Goal: Transaction & Acquisition: Purchase product/service

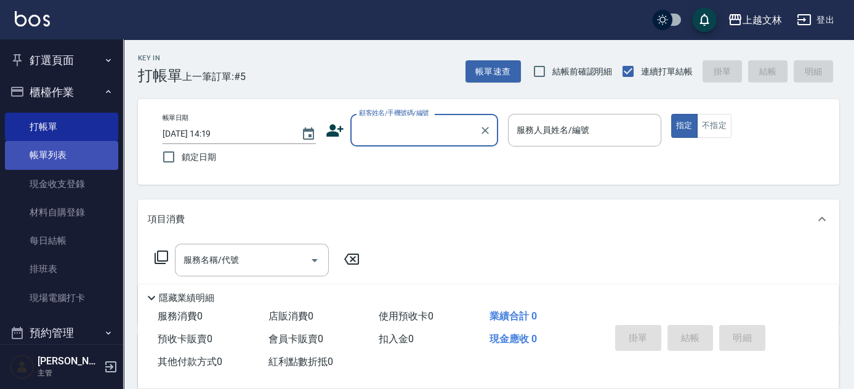
click at [65, 159] on link "帳單列表" at bounding box center [61, 155] width 113 height 28
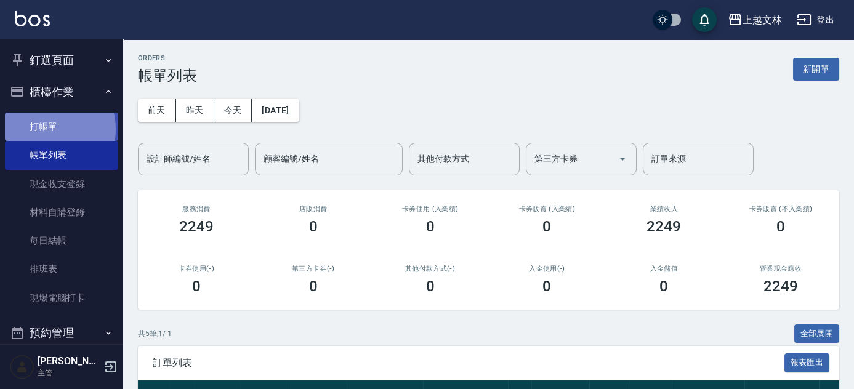
click at [46, 129] on link "打帳單" at bounding box center [61, 127] width 113 height 28
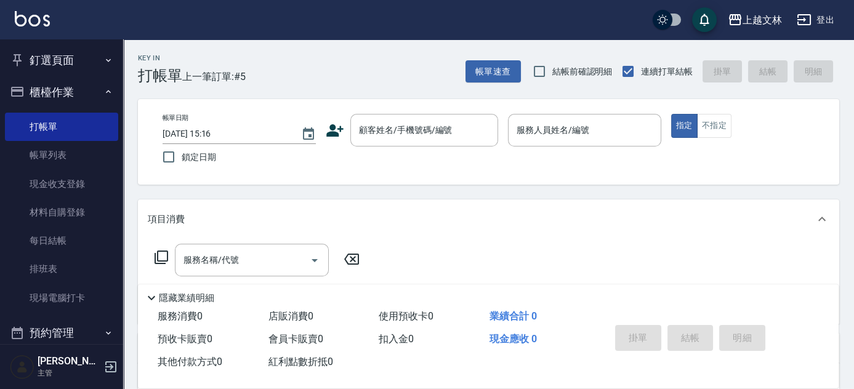
click at [338, 126] on icon at bounding box center [335, 130] width 18 height 18
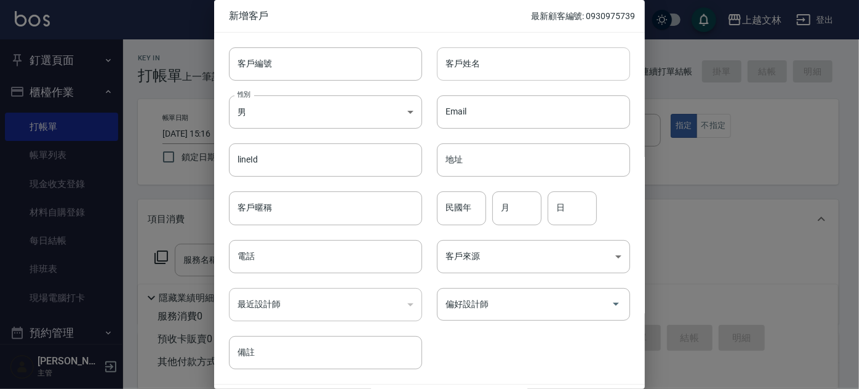
click at [495, 62] on input "客戶姓名" at bounding box center [533, 63] width 193 height 33
type input "[PERSON_NAME]"
click at [407, 114] on body "上越文[PERSON_NAME]出 釘選頁面 店家日報表 設計師排行榜 每日結帳 櫃檯作業 打帳單 帳單列表 現金收支登錄 材料自購登錄 每日結帳 排班表 現…" at bounding box center [429, 299] width 859 height 598
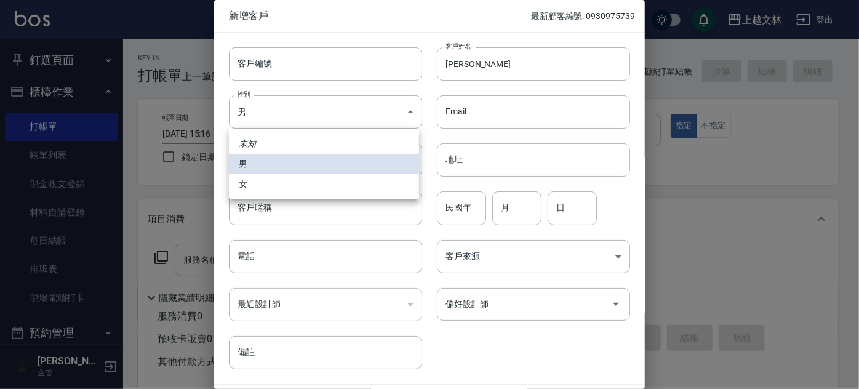
click at [269, 185] on li "女" at bounding box center [324, 184] width 190 height 20
type input "[DEMOGRAPHIC_DATA]"
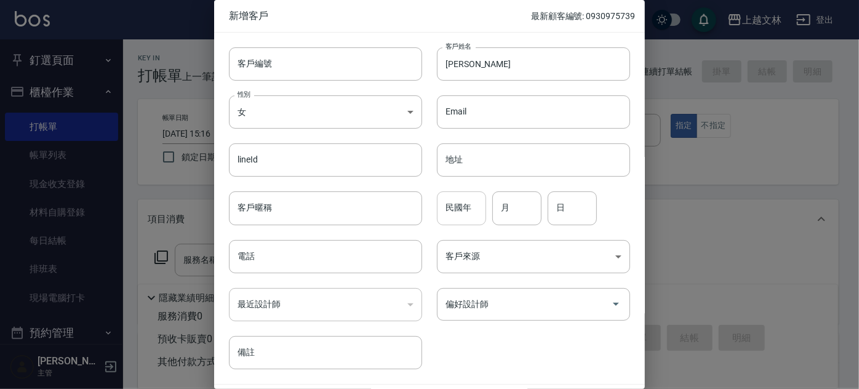
click at [468, 206] on input "民國年" at bounding box center [461, 207] width 49 height 33
type input "73"
click at [494, 206] on input "月" at bounding box center [516, 207] width 49 height 33
type input "08"
click at [555, 207] on input "日" at bounding box center [572, 207] width 49 height 33
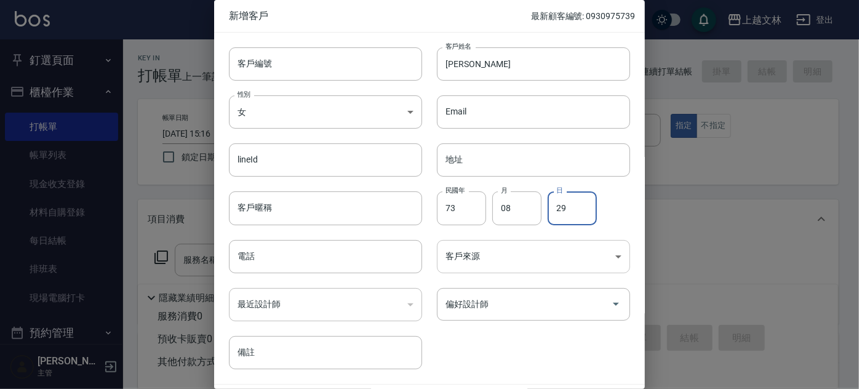
type input "29"
click at [616, 254] on body "上越文[PERSON_NAME]出 釘選頁面 店家日報表 設計師排行榜 每日結帳 櫃檯作業 打帳單 帳單列表 現金收支登錄 材料自購登錄 每日結帳 排班表 現…" at bounding box center [429, 299] width 859 height 598
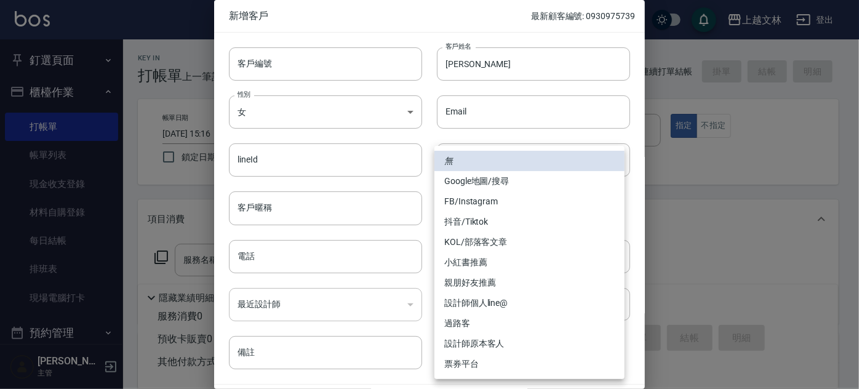
click at [431, 138] on div at bounding box center [429, 194] width 859 height 389
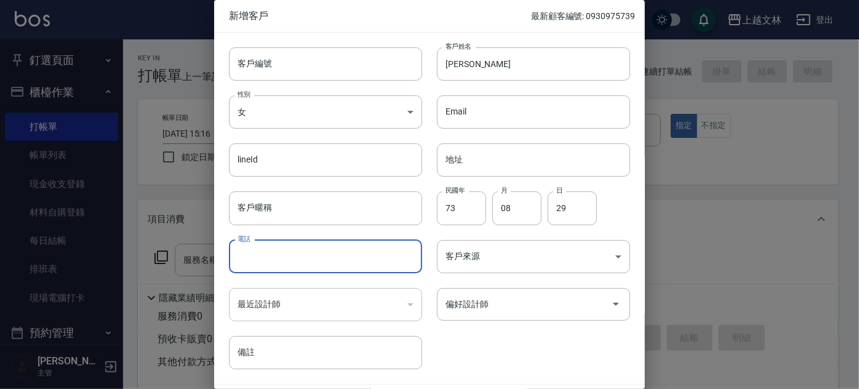
click at [382, 263] on input "電話" at bounding box center [325, 256] width 193 height 33
type input "0930659091"
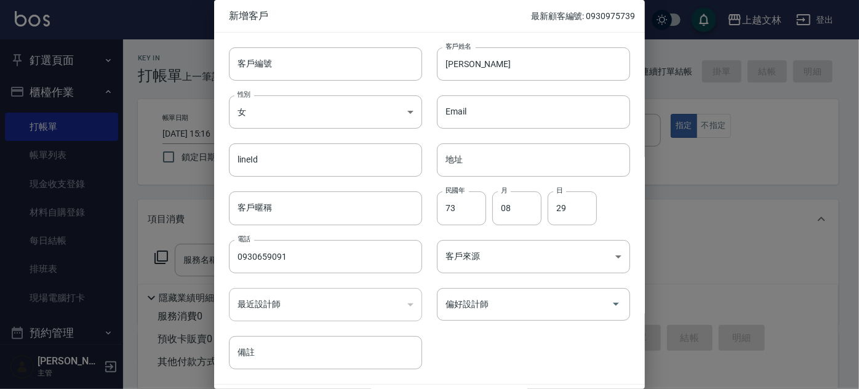
click at [406, 305] on div "​" at bounding box center [325, 304] width 193 height 33
click at [238, 297] on div "​" at bounding box center [325, 304] width 193 height 33
click at [269, 305] on div "​" at bounding box center [325, 304] width 193 height 33
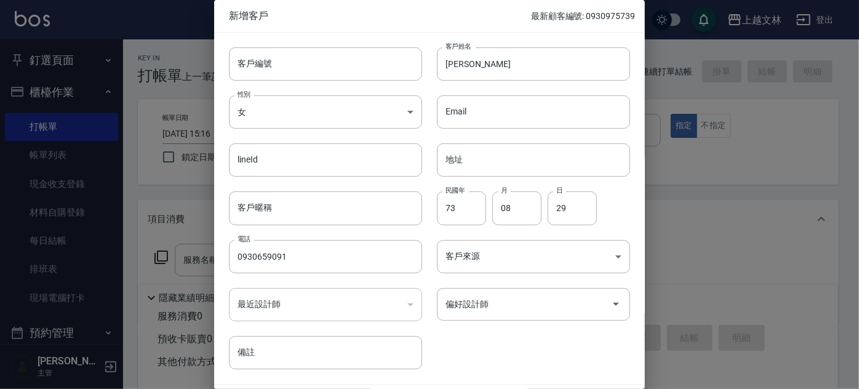
click at [311, 298] on div "​" at bounding box center [325, 304] width 193 height 33
click at [295, 302] on div "​" at bounding box center [325, 304] width 193 height 33
click at [410, 305] on div "​" at bounding box center [325, 304] width 193 height 33
click at [235, 305] on div "​" at bounding box center [325, 304] width 193 height 33
click at [247, 300] on div "​" at bounding box center [325, 304] width 193 height 33
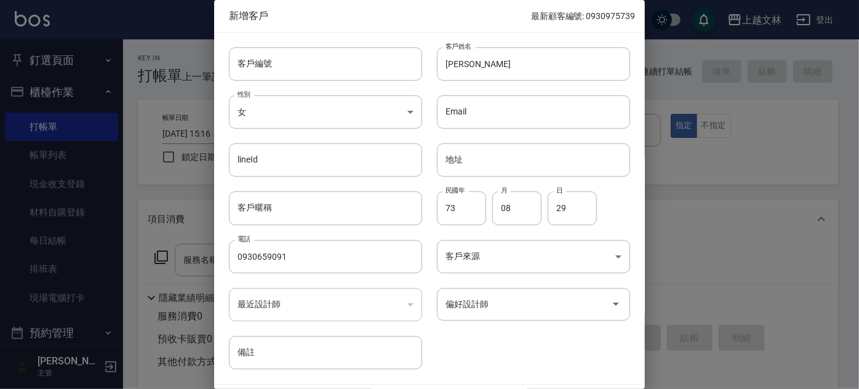
click at [256, 303] on div "​" at bounding box center [325, 304] width 193 height 33
click at [323, 302] on div "​" at bounding box center [325, 304] width 193 height 33
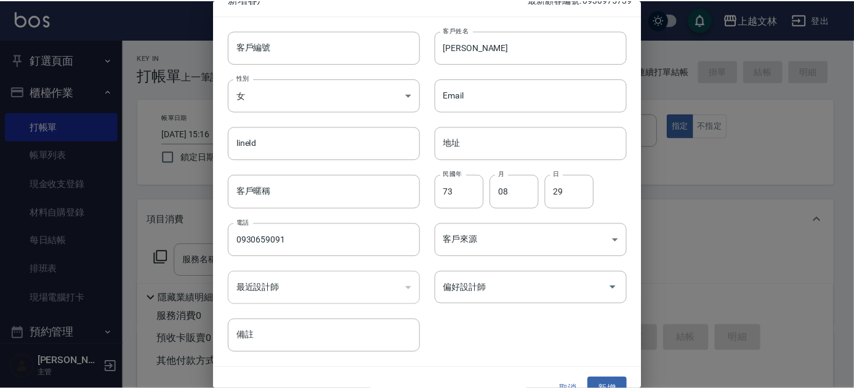
scroll to position [37, 0]
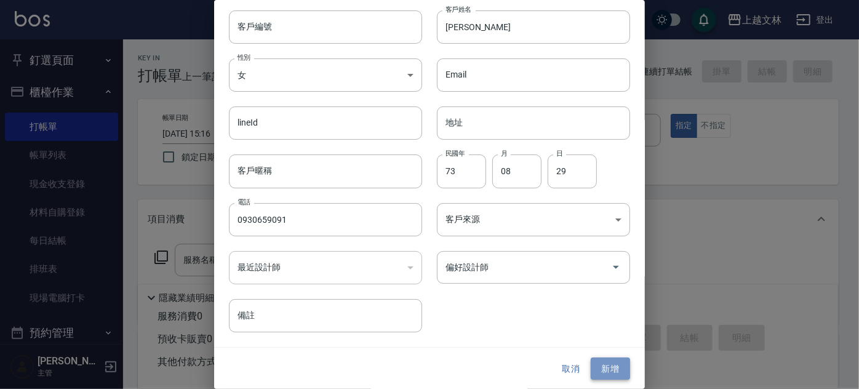
click at [599, 369] on button "新增" at bounding box center [610, 369] width 39 height 23
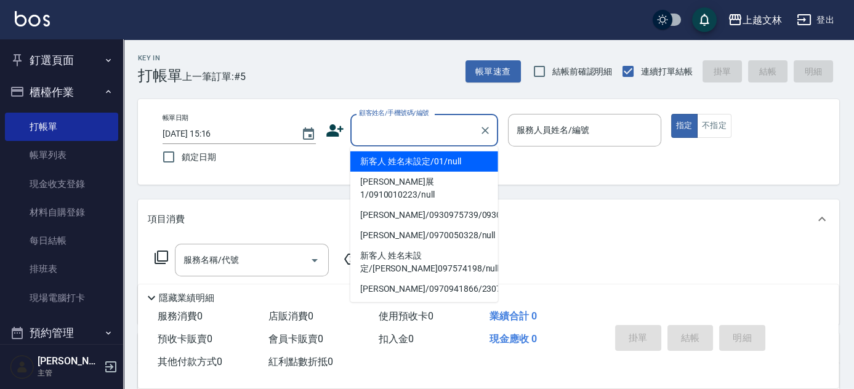
click at [356, 132] on input "顧客姓名/手機號碼/編號" at bounding box center [415, 130] width 118 height 22
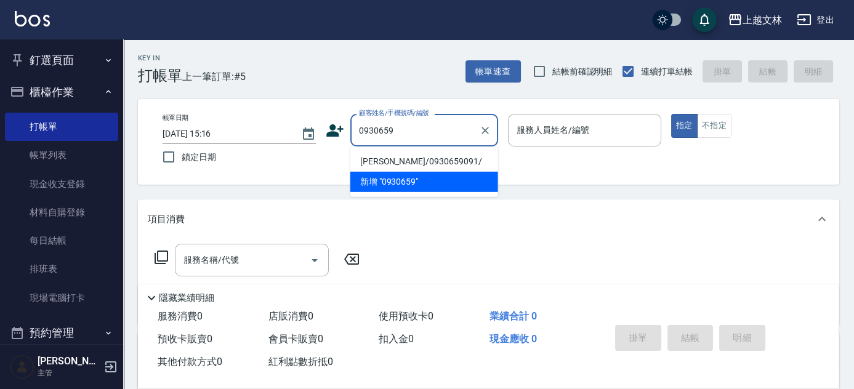
click at [400, 161] on li "[PERSON_NAME]/0930659091/" at bounding box center [424, 161] width 148 height 20
type input "[PERSON_NAME]/0930659091/"
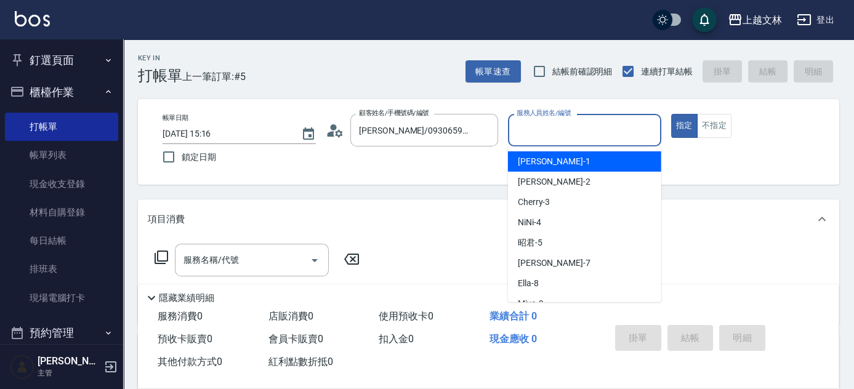
click at [531, 130] on input "服務人員姓名/編號" at bounding box center [584, 130] width 142 height 22
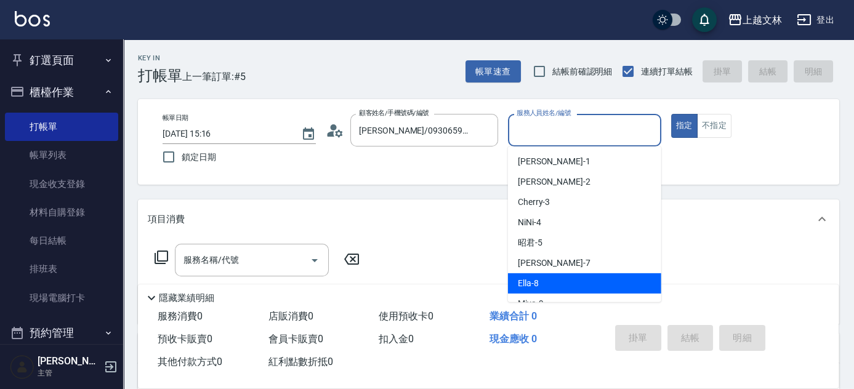
click at [540, 280] on div "Ella -8" at bounding box center [584, 283] width 153 height 20
type input "Ella-8"
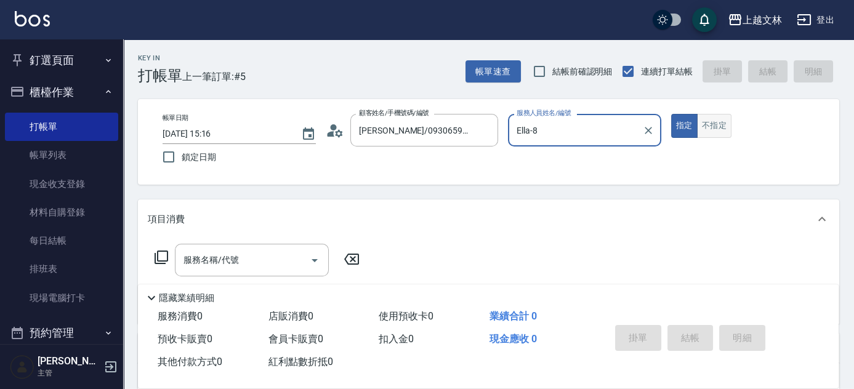
click at [704, 127] on button "不指定" at bounding box center [714, 126] width 34 height 24
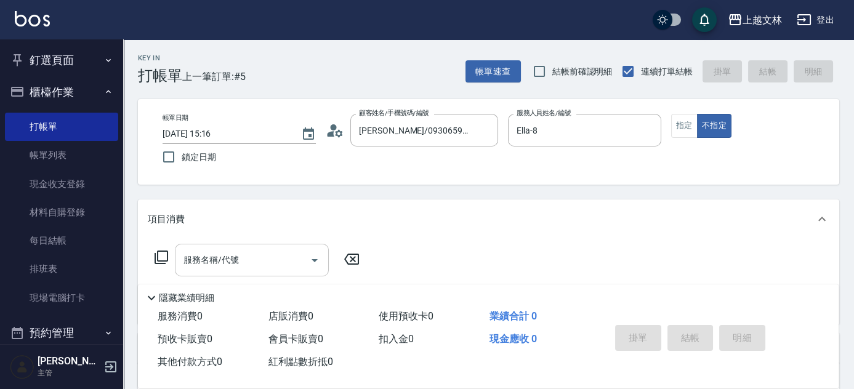
click at [313, 260] on icon "Open" at bounding box center [314, 260] width 6 height 3
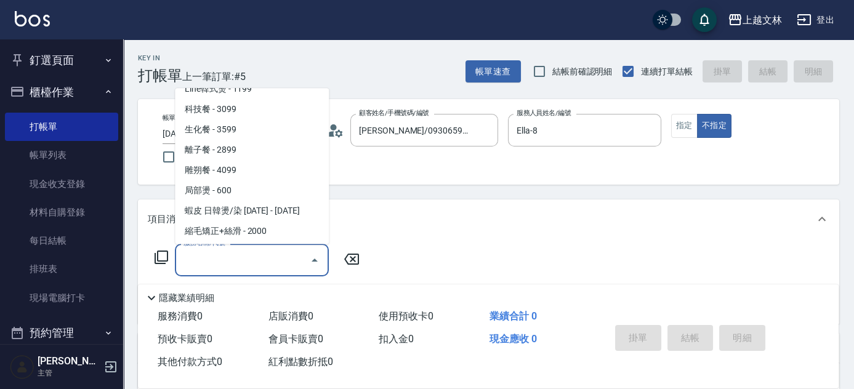
scroll to position [929, 0]
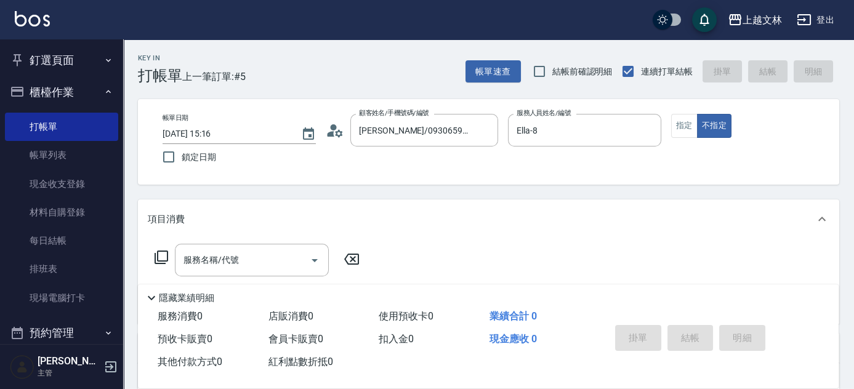
drag, startPoint x: 334, startPoint y: 136, endPoint x: 334, endPoint y: 143, distance: 6.8
click at [334, 143] on div "顧客姓名/手機號碼/編號 [PERSON_NAME]/0930659091/ 顧客姓名/手機號碼/編號" at bounding box center [412, 130] width 172 height 33
click at [313, 262] on icon "Open" at bounding box center [314, 260] width 15 height 15
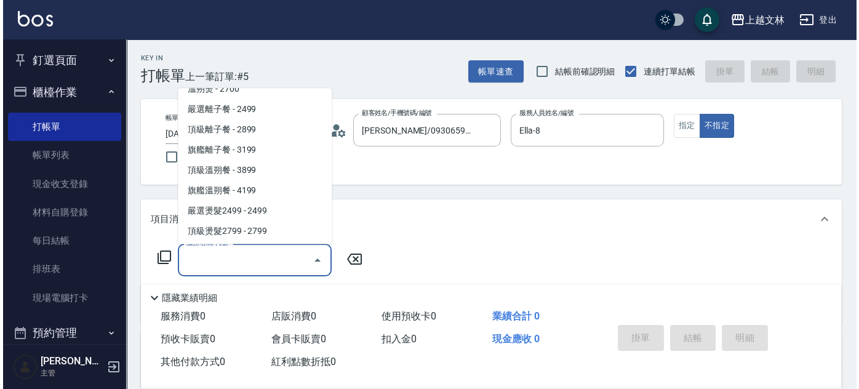
scroll to position [675, 0]
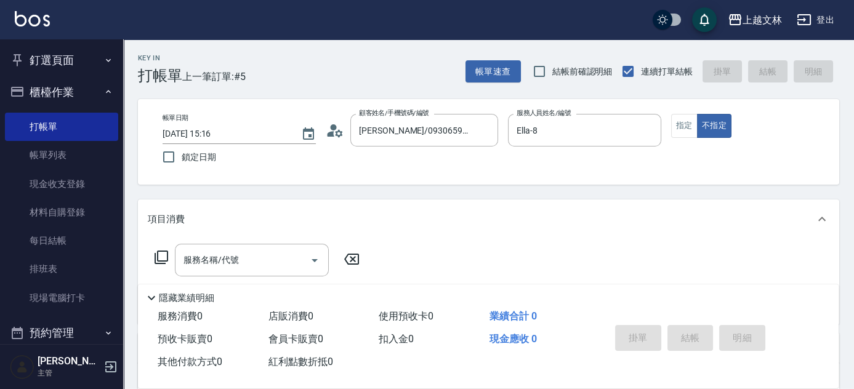
drag, startPoint x: 332, startPoint y: 121, endPoint x: 330, endPoint y: 129, distance: 8.8
click at [330, 129] on icon at bounding box center [335, 130] width 18 height 18
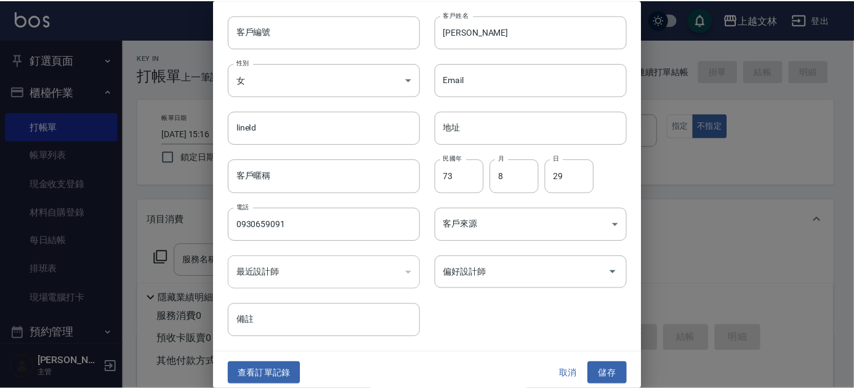
scroll to position [37, 0]
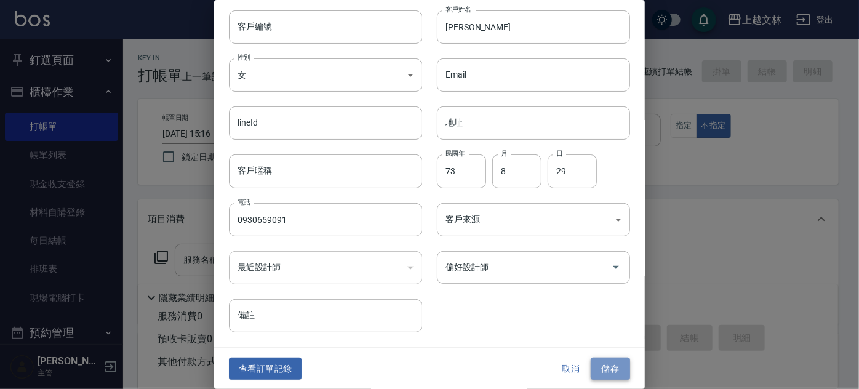
click at [604, 372] on button "儲存" at bounding box center [610, 369] width 39 height 23
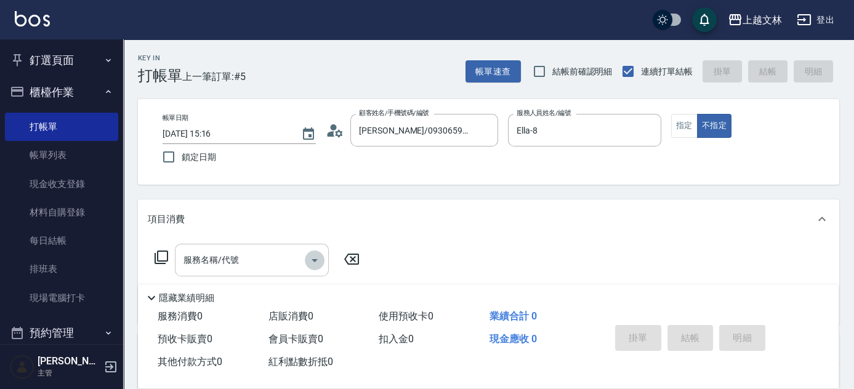
click at [315, 261] on icon "Open" at bounding box center [314, 260] width 15 height 15
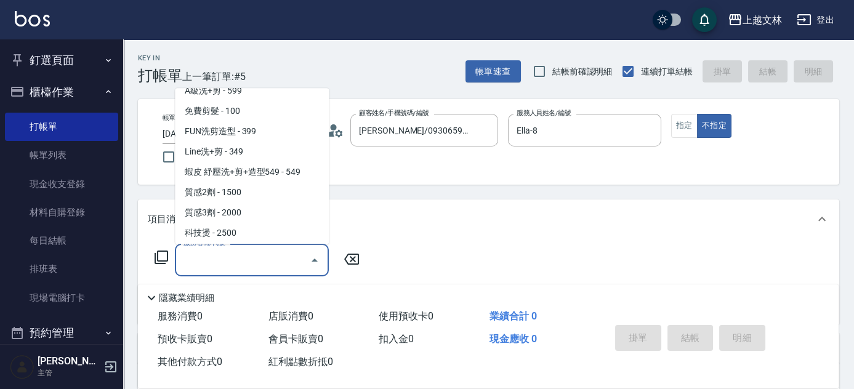
scroll to position [479, 0]
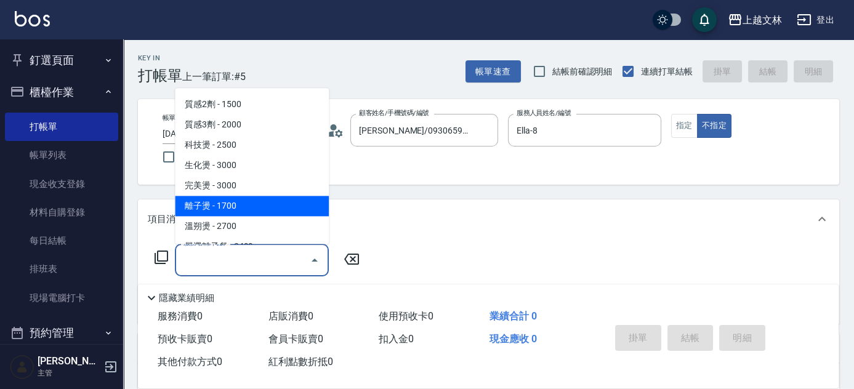
click at [235, 213] on span "離子燙 - 1700" at bounding box center [252, 206] width 154 height 20
type input "離子燙(306)"
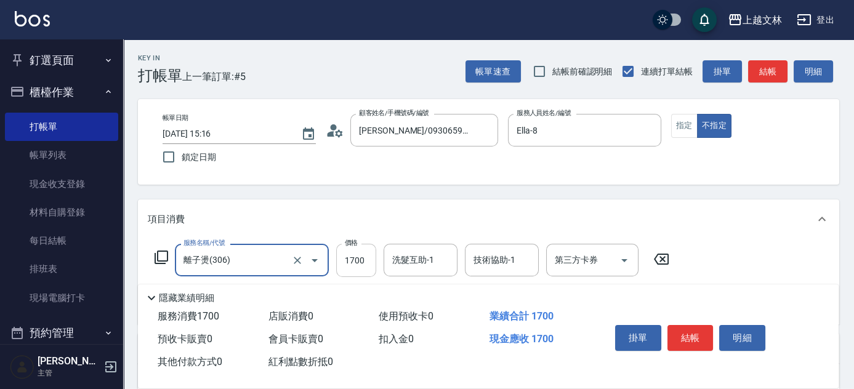
click at [345, 257] on input "1700" at bounding box center [356, 260] width 40 height 33
type input "1499"
click at [399, 259] on div "洗髮互助-1 洗髮互助-1" at bounding box center [420, 260] width 74 height 33
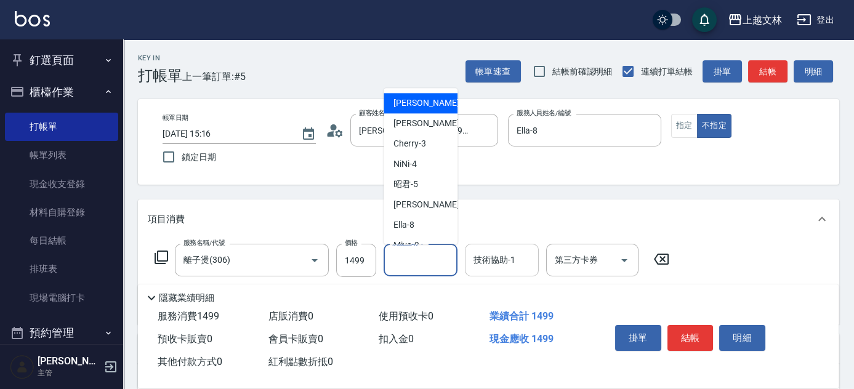
click at [491, 263] on input "技術協助-1" at bounding box center [501, 260] width 63 height 22
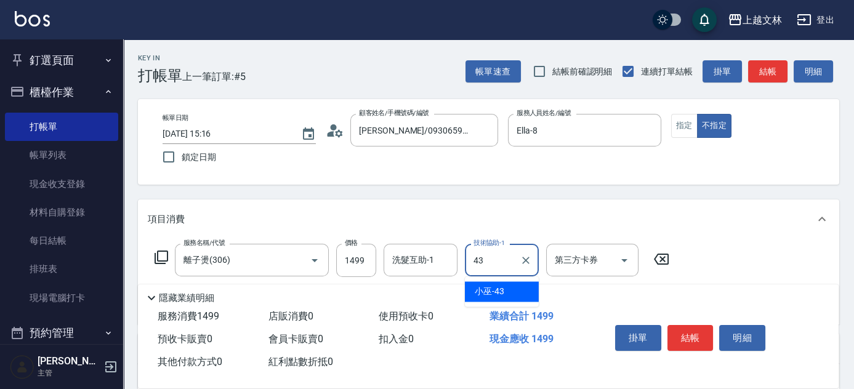
click at [491, 288] on span "小巫 -43" at bounding box center [490, 291] width 30 height 13
type input "小巫-43"
click at [692, 330] on button "結帳" at bounding box center [690, 338] width 46 height 26
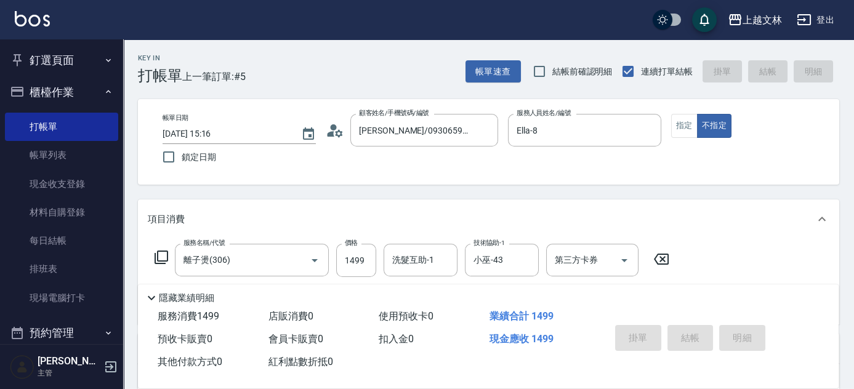
type input "[DATE] 16:08"
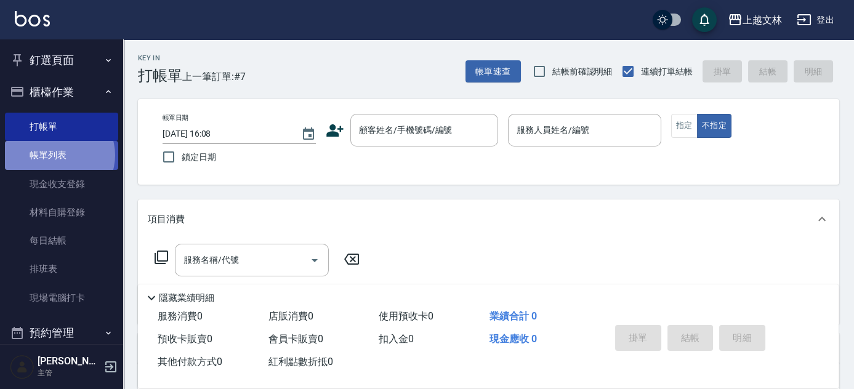
click at [57, 155] on link "帳單列表" at bounding box center [61, 155] width 113 height 28
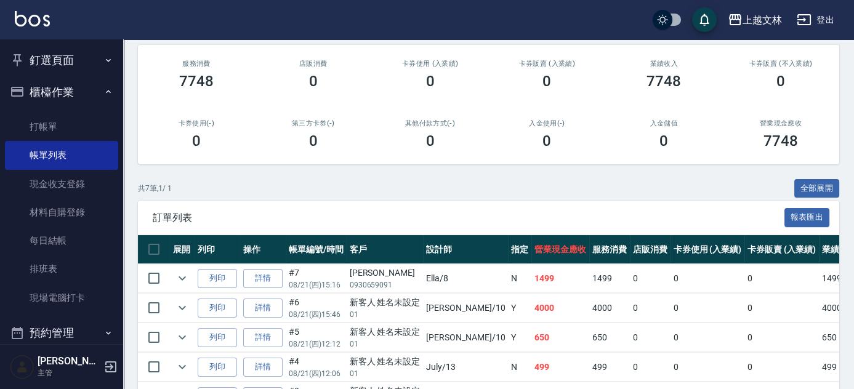
scroll to position [162, 0]
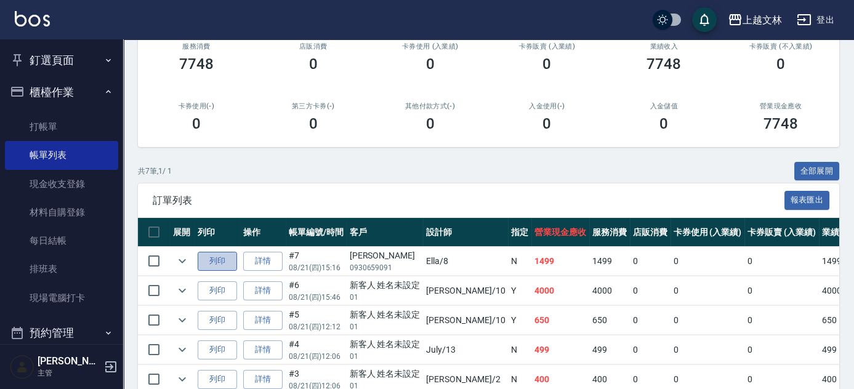
click at [217, 262] on button "列印" at bounding box center [217, 261] width 39 height 19
